Goal: Task Accomplishment & Management: Manage account settings

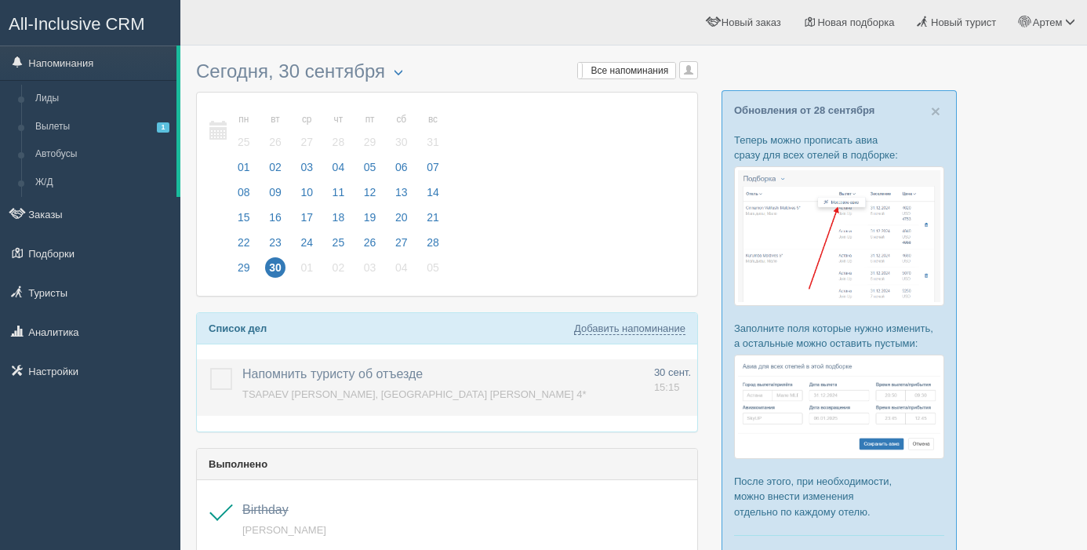
click at [210, 368] on label at bounding box center [210, 368] width 0 height 0
click at [0, 0] on input "checkbox" at bounding box center [0, 0] width 0 height 0
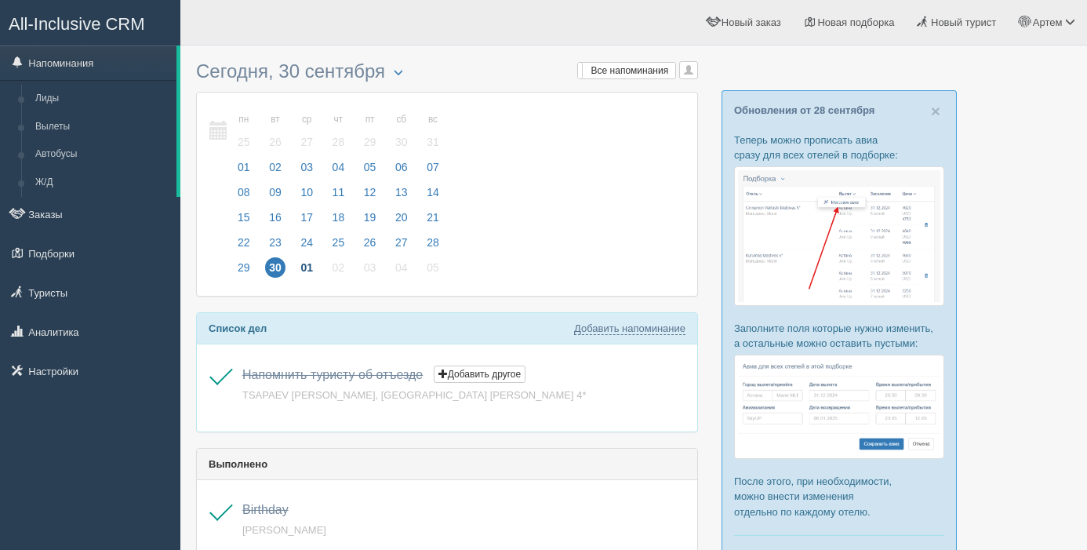
click at [309, 264] on span "01" at bounding box center [307, 267] width 20 height 20
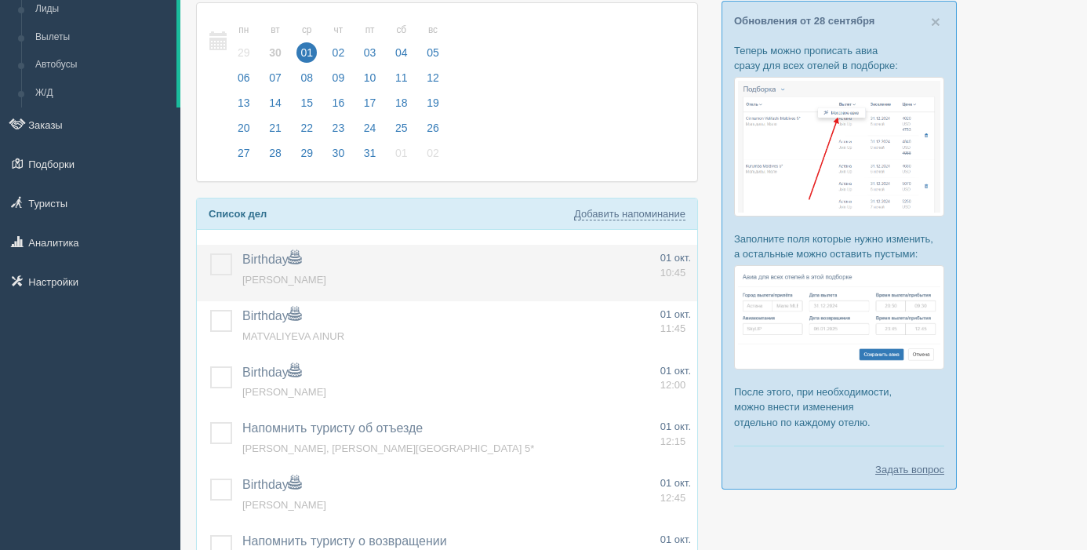
scroll to position [64, 0]
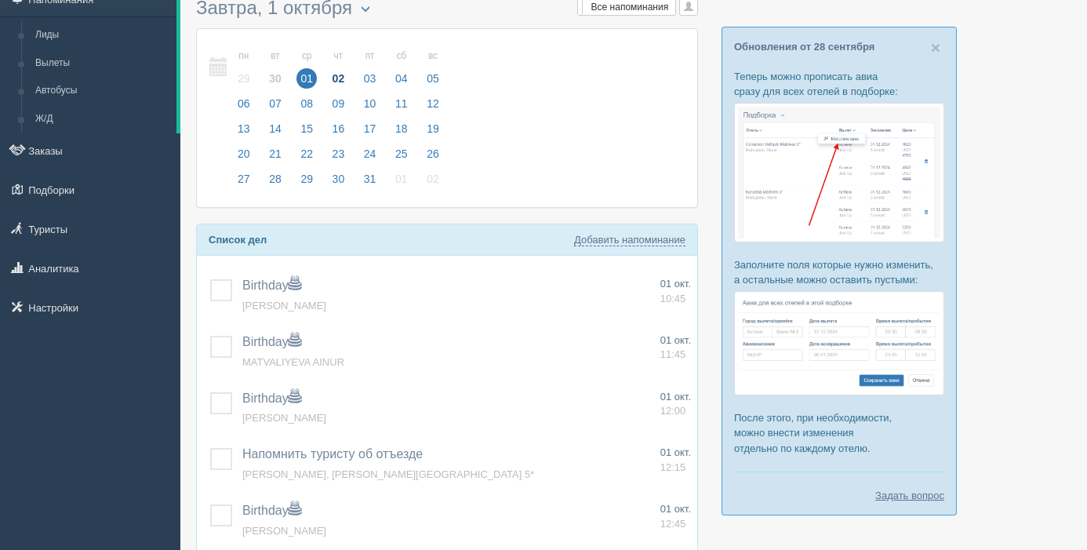
click at [344, 80] on span "02" at bounding box center [339, 78] width 20 height 20
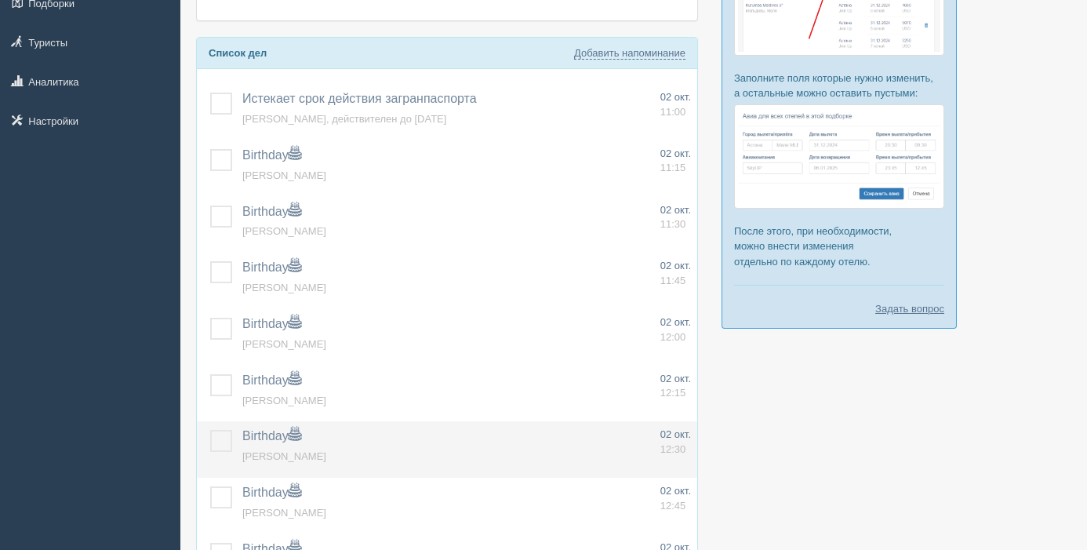
scroll to position [619, 0]
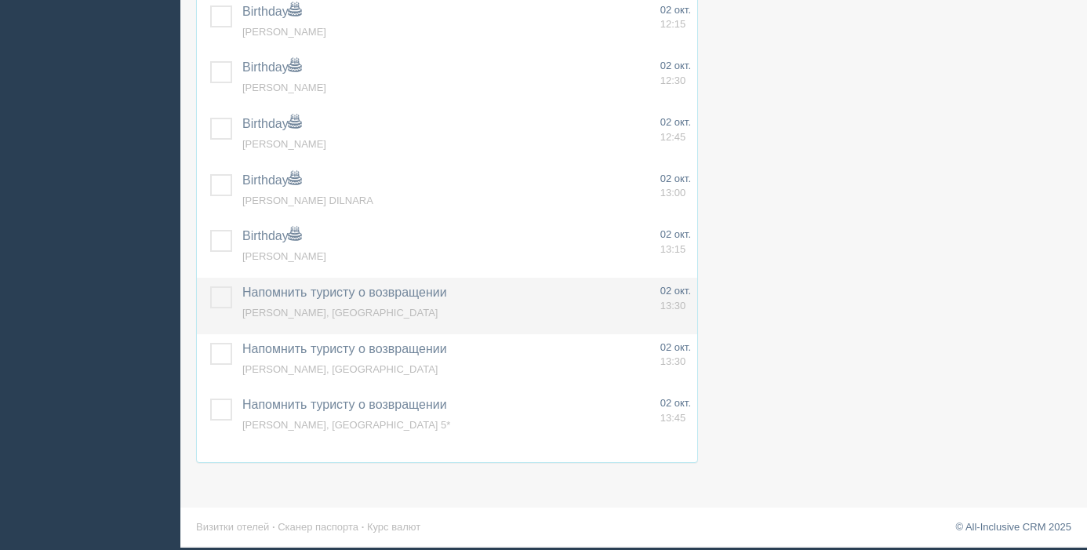
click at [212, 309] on td at bounding box center [216, 306] width 39 height 56
click at [210, 286] on label at bounding box center [210, 286] width 0 height 0
click at [0, 0] on input "checkbox" at bounding box center [0, 0] width 0 height 0
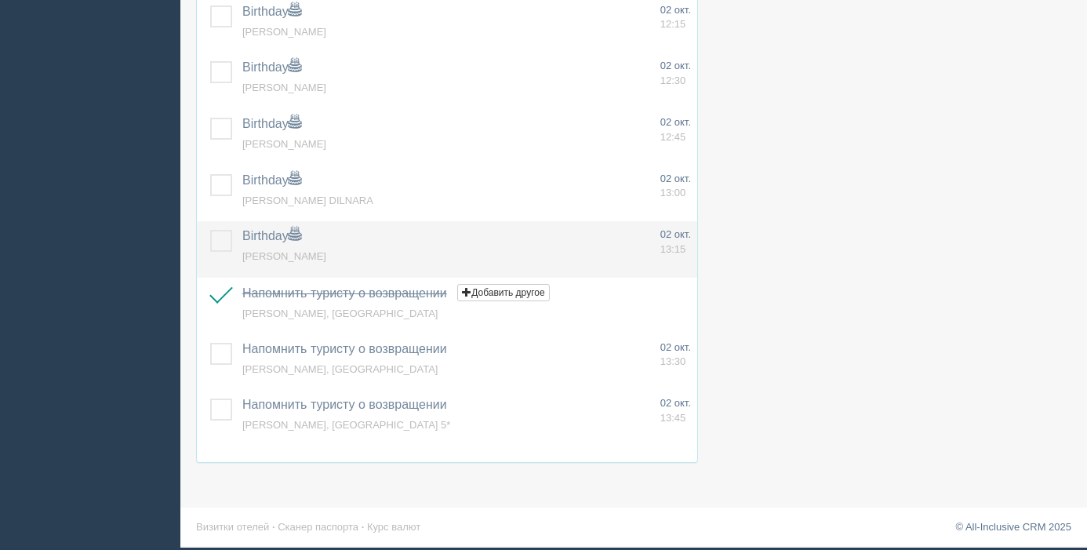
click at [210, 230] on label at bounding box center [210, 230] width 0 height 0
click at [0, 0] on input "checkbox" at bounding box center [0, 0] width 0 height 0
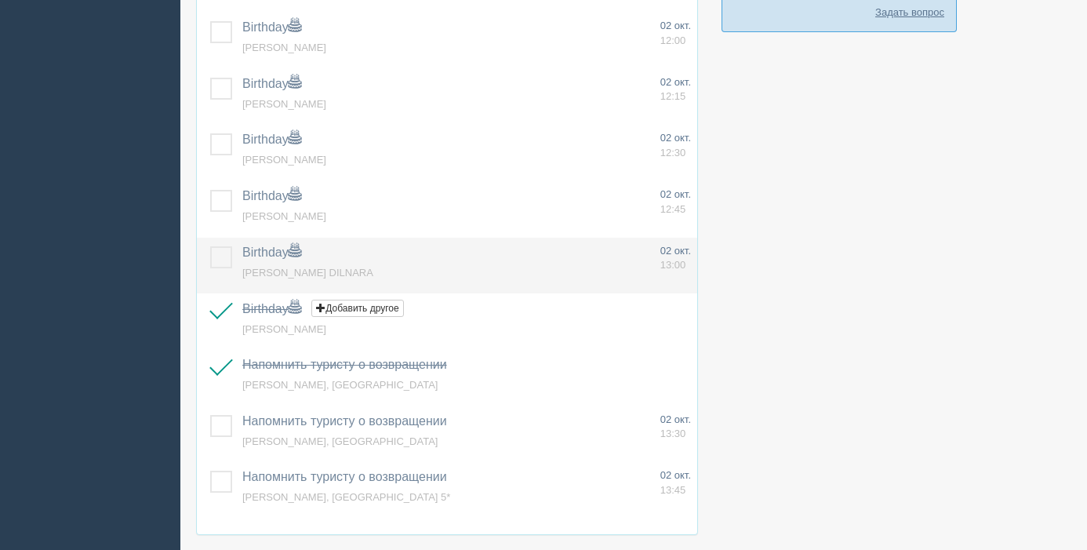
scroll to position [545, 0]
click at [215, 246] on td at bounding box center [216, 267] width 39 height 56
drag, startPoint x: 223, startPoint y: 204, endPoint x: 220, endPoint y: 242, distance: 38.6
click at [210, 191] on label at bounding box center [210, 191] width 0 height 0
click at [0, 0] on input "checkbox" at bounding box center [0, 0] width 0 height 0
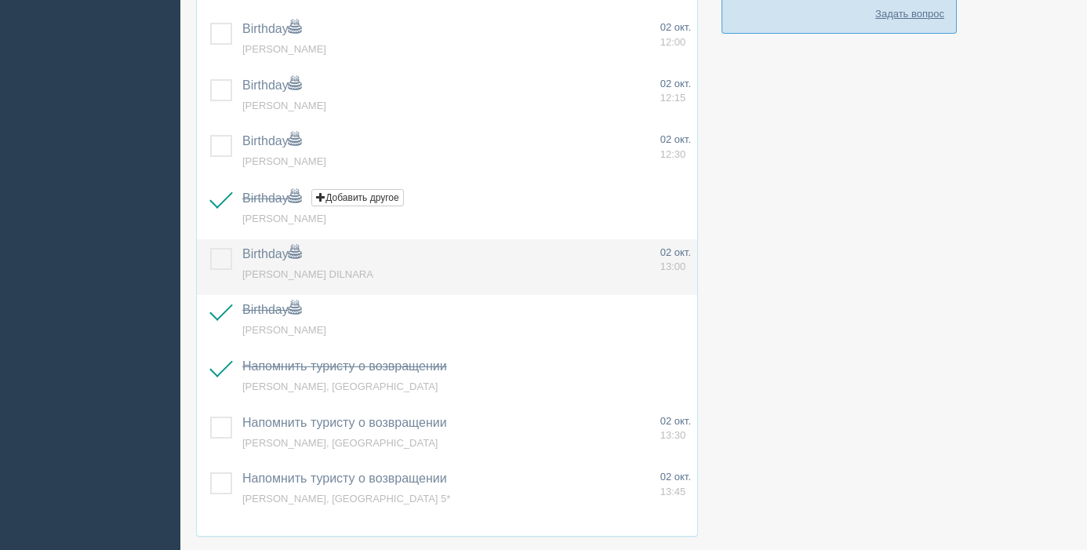
click at [210, 248] on label at bounding box center [210, 248] width 0 height 0
click at [0, 0] on input "checkbox" at bounding box center [0, 0] width 0 height 0
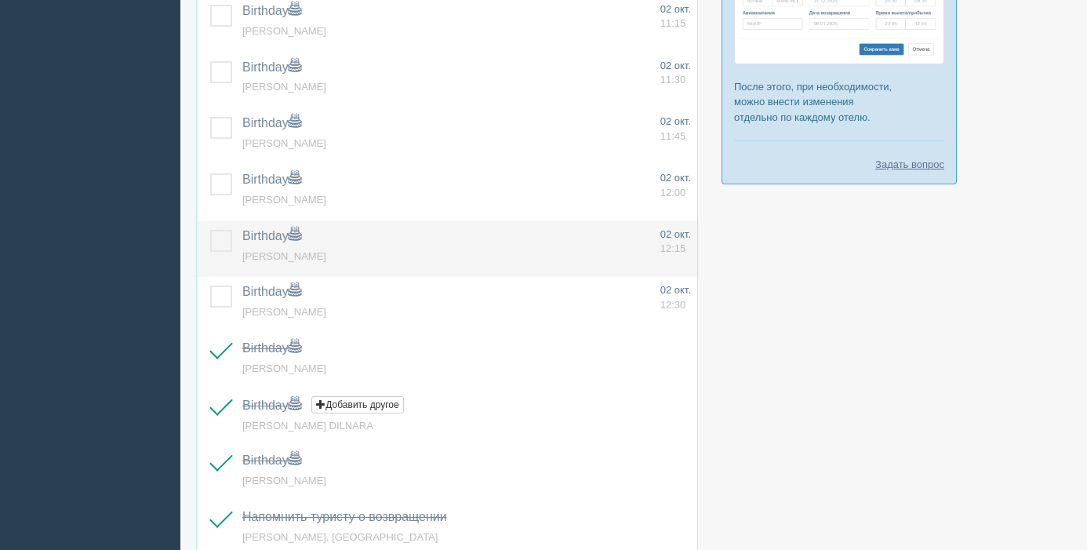
scroll to position [394, 0]
drag, startPoint x: 214, startPoint y: 293, endPoint x: 216, endPoint y: 257, distance: 36.1
click at [210, 286] on label at bounding box center [210, 286] width 0 height 0
click at [0, 0] on input "checkbox" at bounding box center [0, 0] width 0 height 0
click at [210, 231] on label at bounding box center [210, 231] width 0 height 0
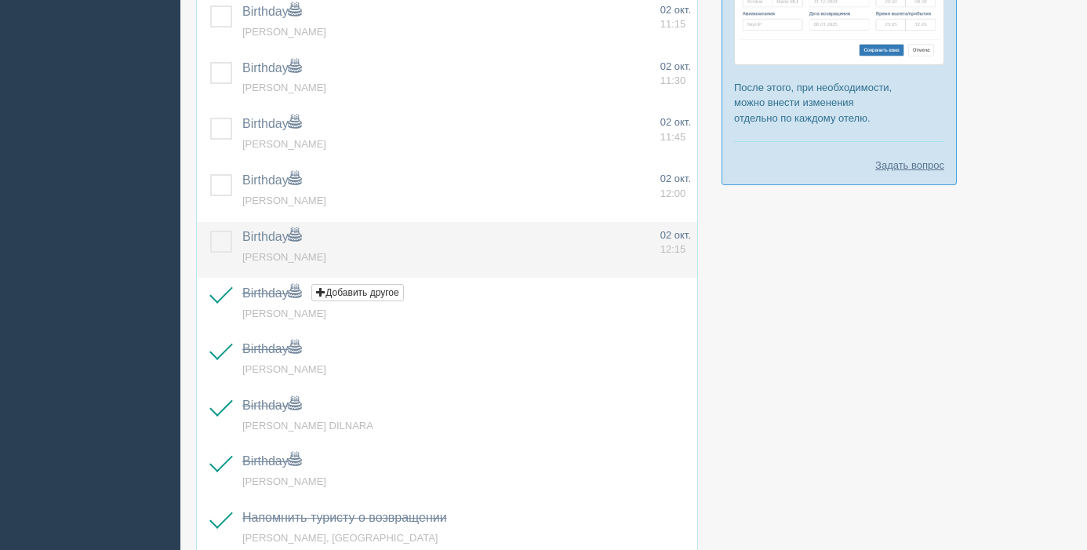
click at [0, 0] on input "checkbox" at bounding box center [0, 0] width 0 height 0
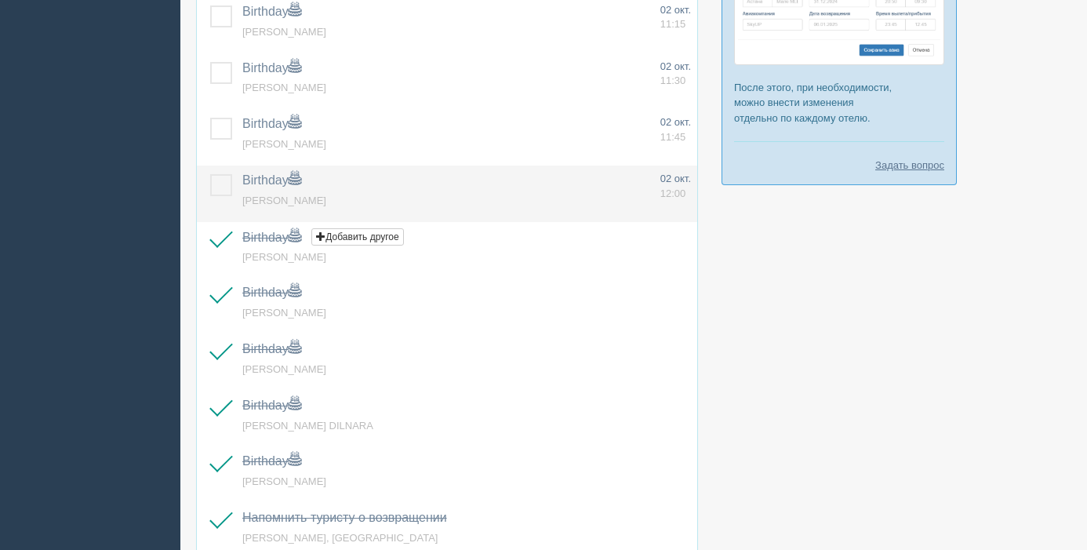
drag, startPoint x: 220, startPoint y: 184, endPoint x: 231, endPoint y: 206, distance: 24.6
click at [210, 174] on label at bounding box center [210, 174] width 0 height 0
click at [0, 0] on input "checkbox" at bounding box center [0, 0] width 0 height 0
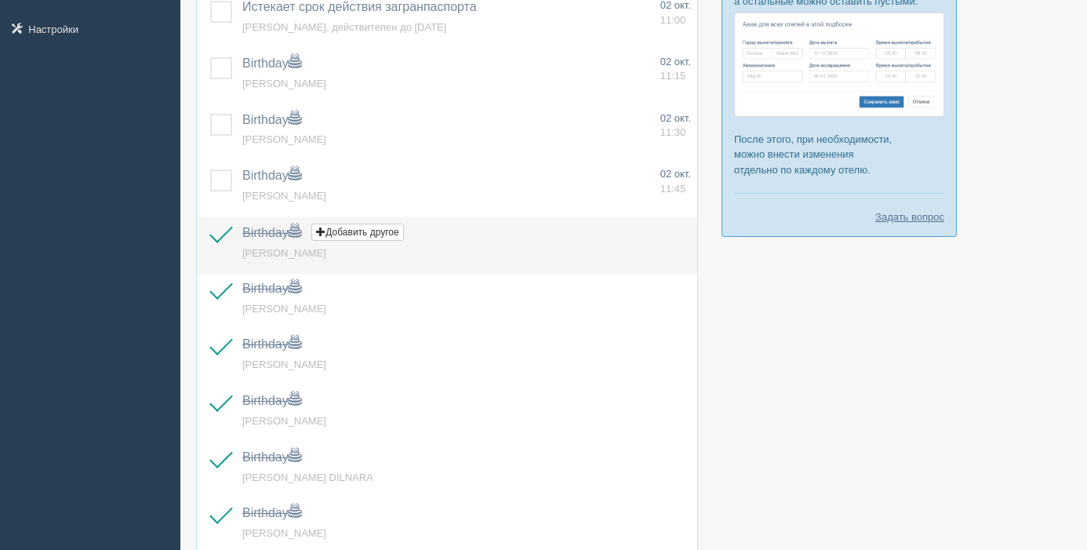
scroll to position [317, 0]
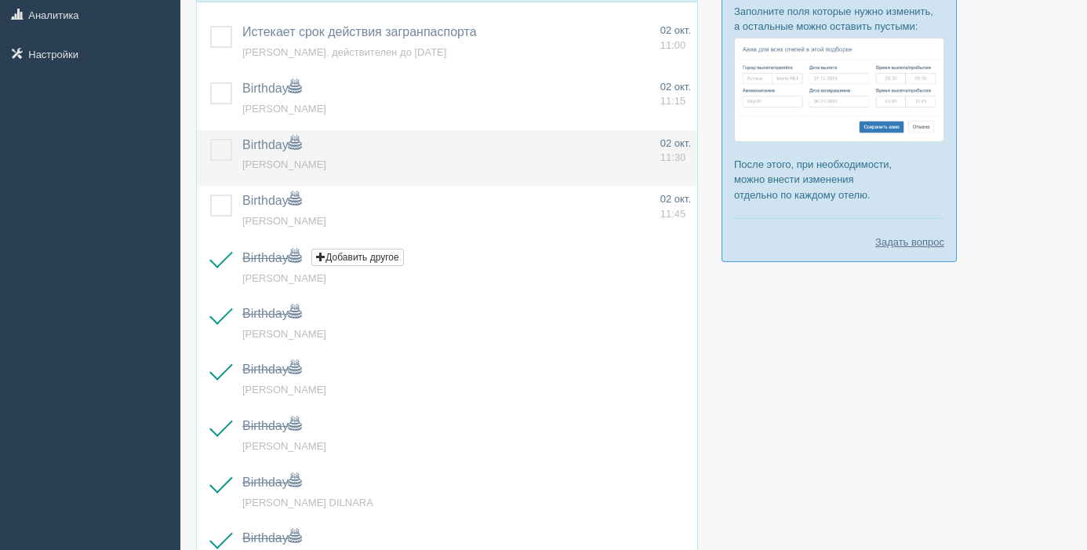
drag, startPoint x: 219, startPoint y: 206, endPoint x: 215, endPoint y: 170, distance: 35.5
click at [210, 195] on label at bounding box center [210, 195] width 0 height 0
click at [0, 0] on input "checkbox" at bounding box center [0, 0] width 0 height 0
click at [210, 139] on label at bounding box center [210, 139] width 0 height 0
click at [0, 0] on input "checkbox" at bounding box center [0, 0] width 0 height 0
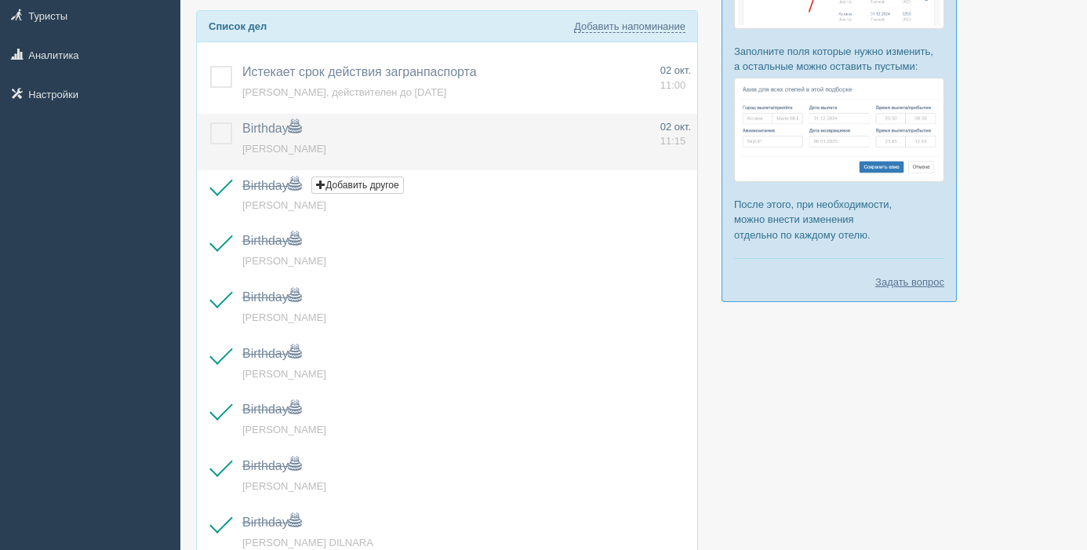
scroll to position [258, 0]
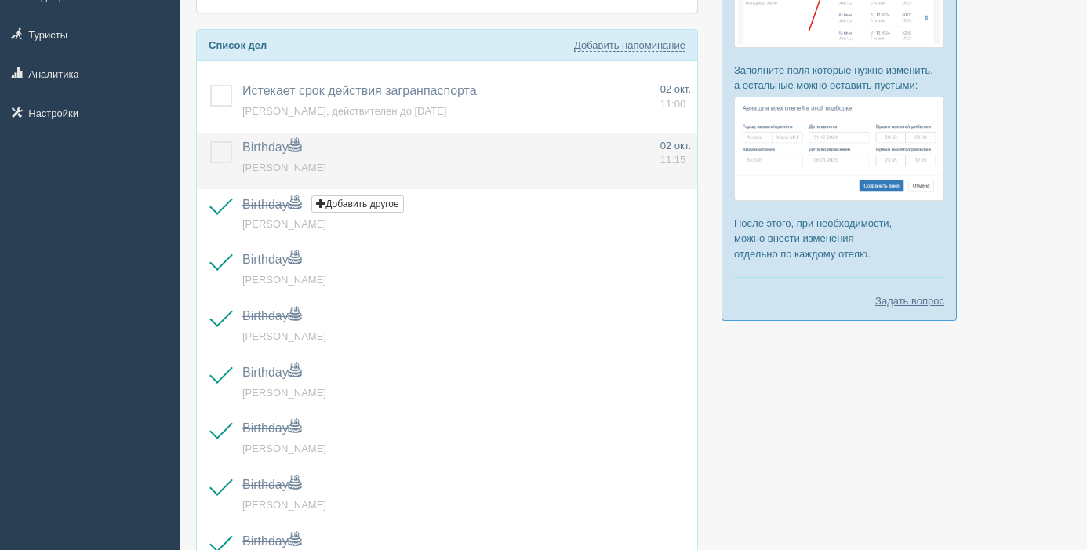
click at [210, 141] on label at bounding box center [210, 141] width 0 height 0
click at [0, 0] on input "checkbox" at bounding box center [0, 0] width 0 height 0
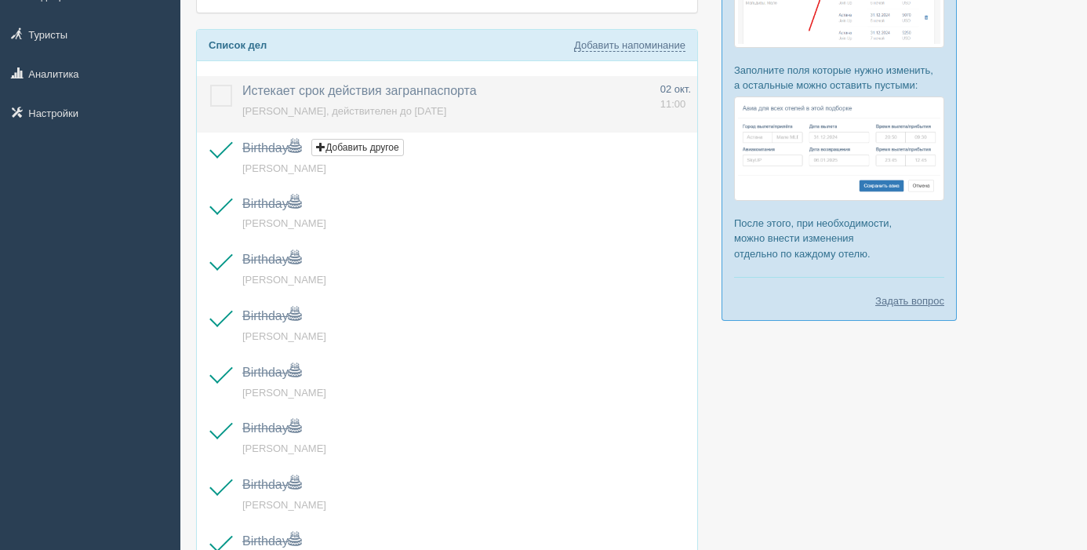
click at [210, 85] on label at bounding box center [210, 85] width 0 height 0
click at [0, 0] on input "checkbox" at bounding box center [0, 0] width 0 height 0
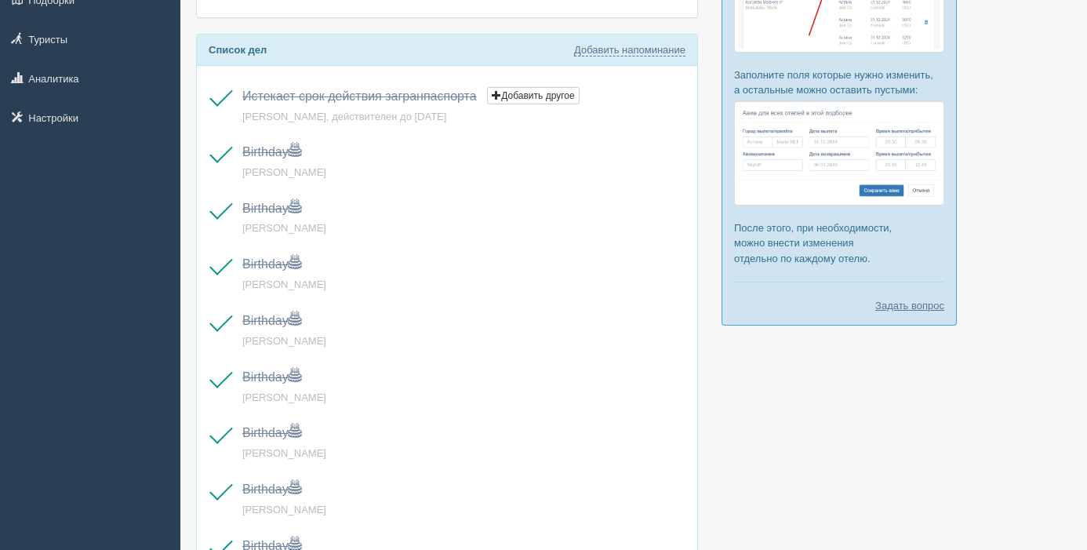
scroll to position [0, 0]
